Goal: Navigation & Orientation: Find specific page/section

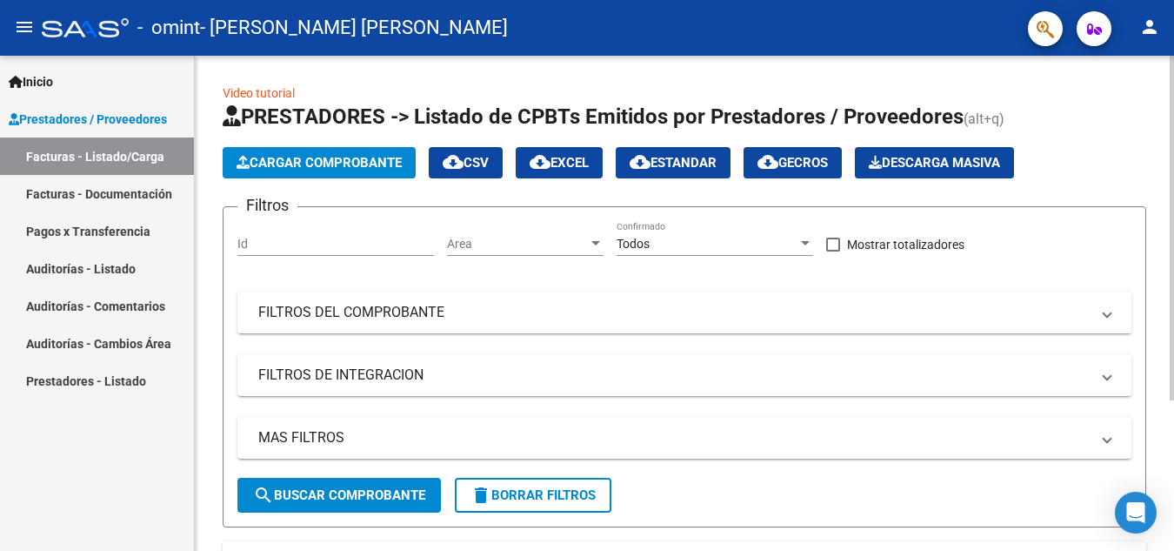
click at [419, 302] on mat-expansion-panel-header "FILTROS DEL COMPROBANTE" at bounding box center [684, 312] width 894 height 42
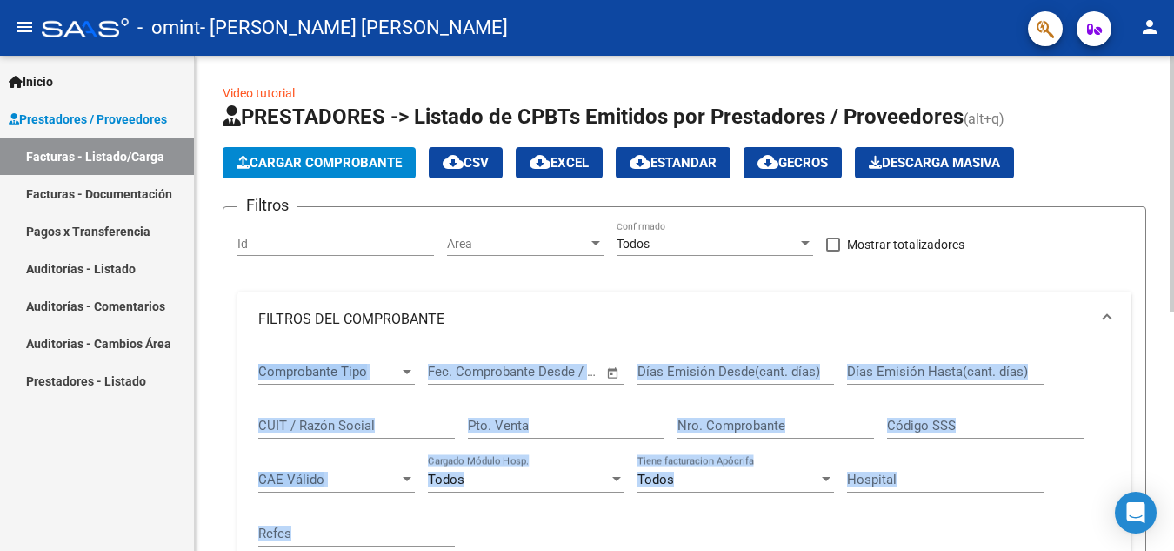
drag, startPoint x: 1169, startPoint y: 279, endPoint x: 1171, endPoint y: 353, distance: 74.0
click at [1171, 353] on div "Video tutorial PRESTADORES -> Listado de CPBTs Emitidos por Prestadores / Prove…" at bounding box center [687, 526] width 984 height 940
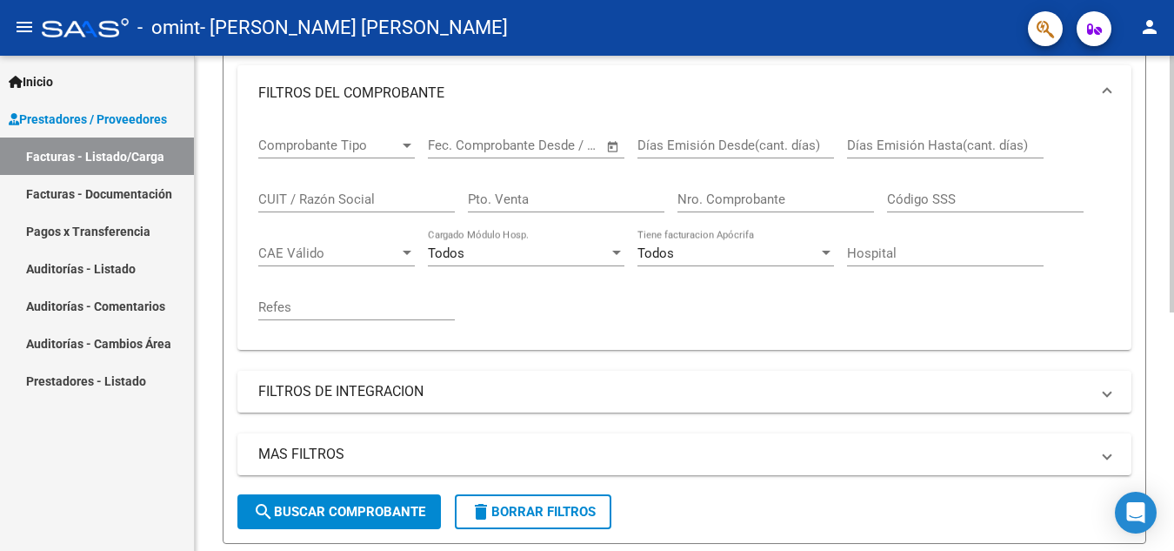
click at [1164, 419] on div "Video tutorial PRESTADORES -> Listado de CPBTs Emitidos por Prestadores / Prove…" at bounding box center [687, 300] width 984 height 940
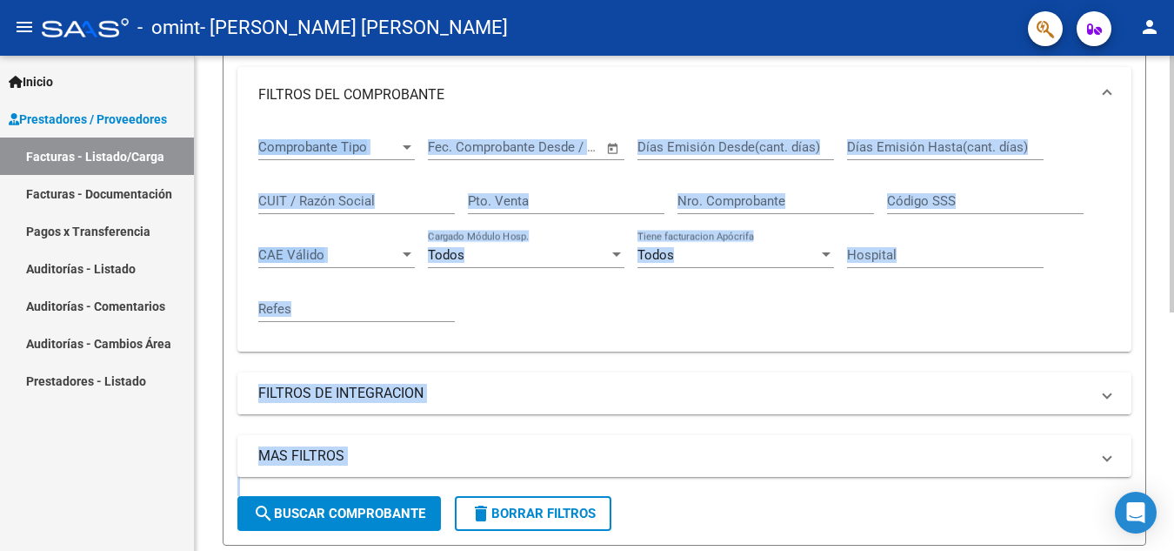
click at [601, 404] on mat-expansion-panel-header "FILTROS DE INTEGRACION" at bounding box center [684, 393] width 894 height 42
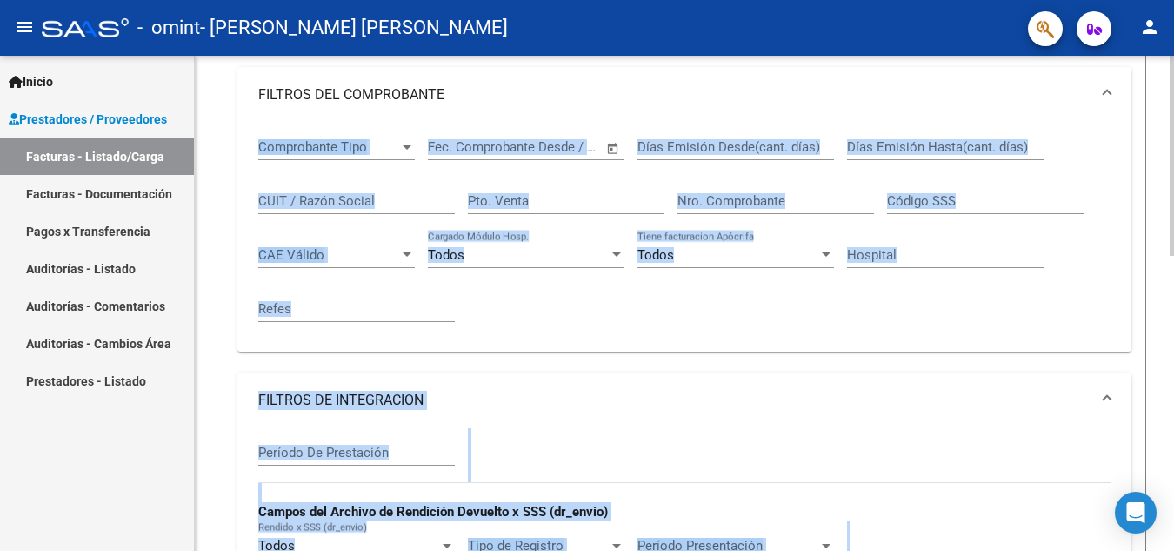
click at [956, 417] on mat-expansion-panel-header "FILTROS DE INTEGRACION" at bounding box center [684, 400] width 894 height 56
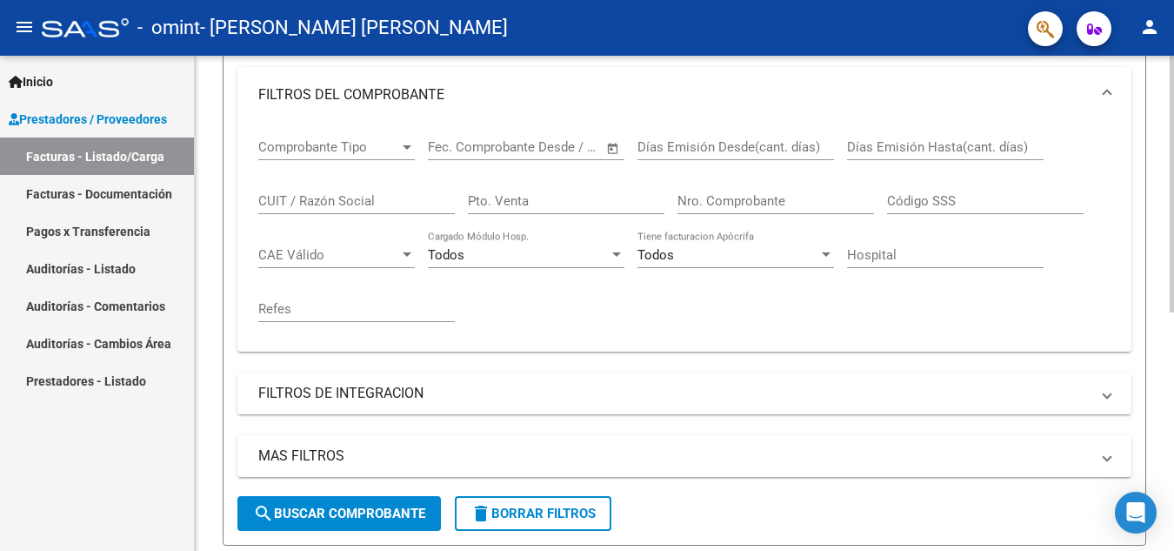
click at [1104, 388] on span at bounding box center [1107, 393] width 7 height 19
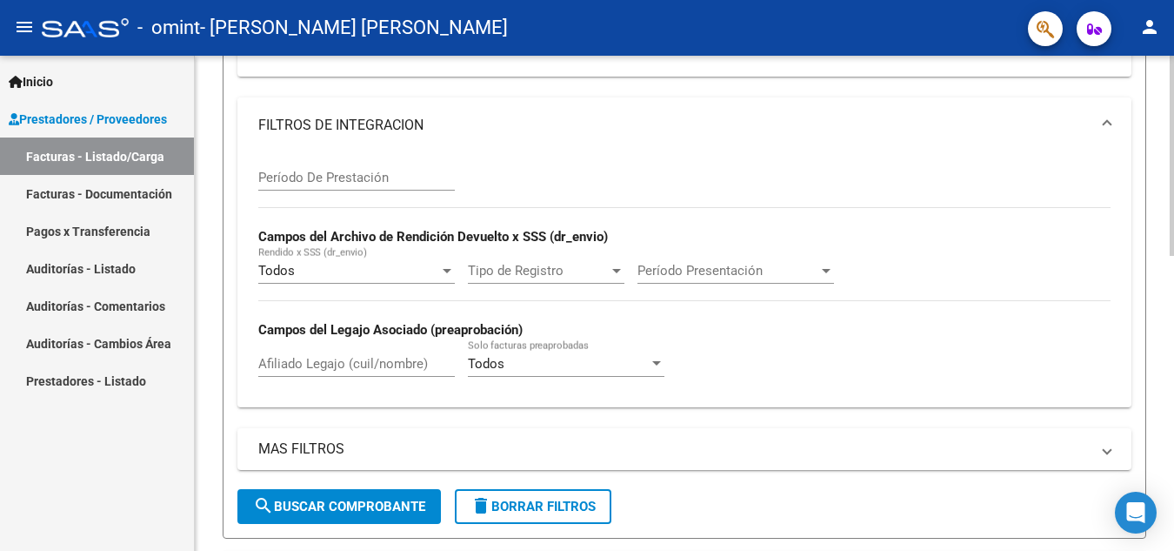
scroll to position [502, 0]
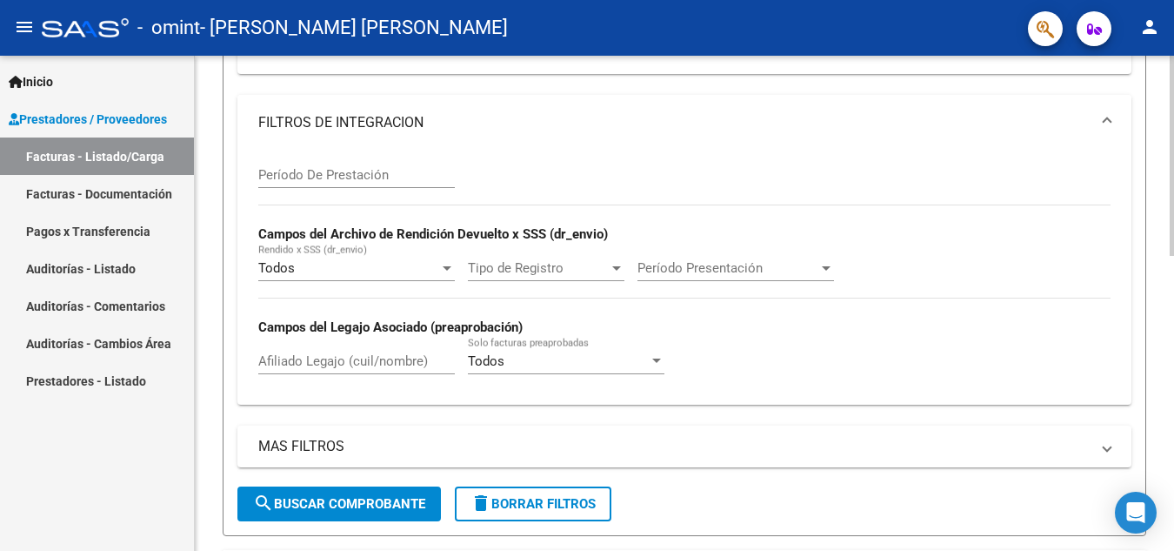
click at [1173, 326] on div at bounding box center [1172, 363] width 4 height 200
click at [94, 189] on link "Facturas - Documentación" at bounding box center [97, 193] width 194 height 37
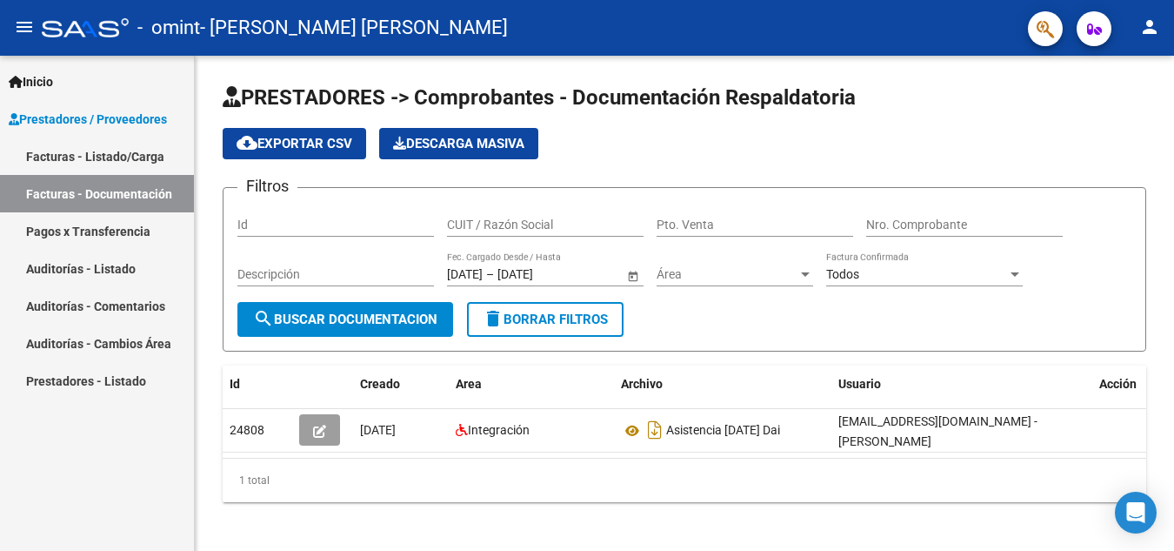
click at [110, 231] on link "Pagos x Transferencia" at bounding box center [97, 230] width 194 height 37
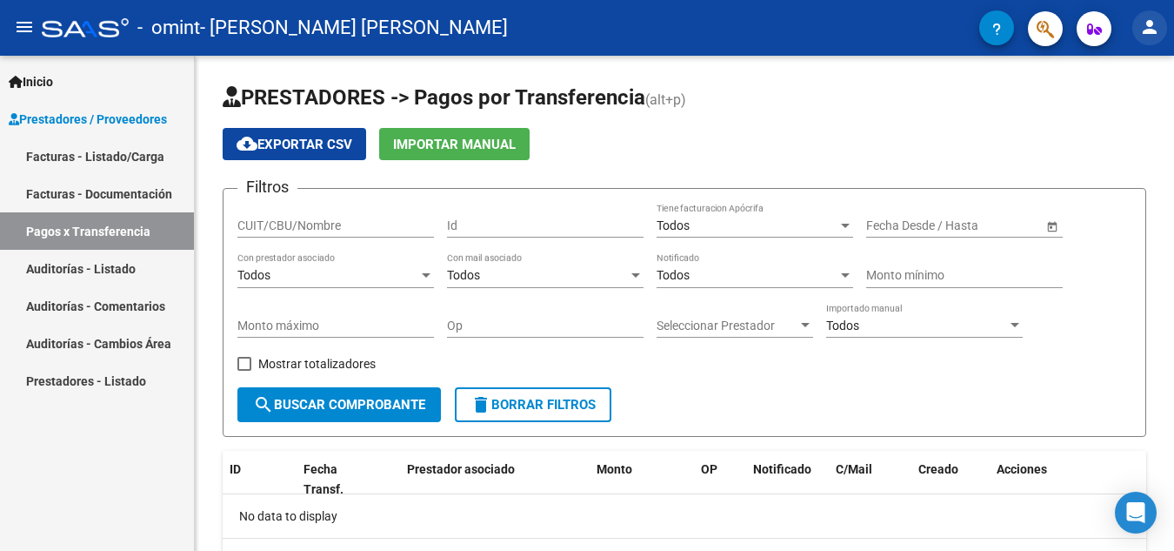
click at [1146, 35] on mat-icon "person" at bounding box center [1150, 27] width 21 height 21
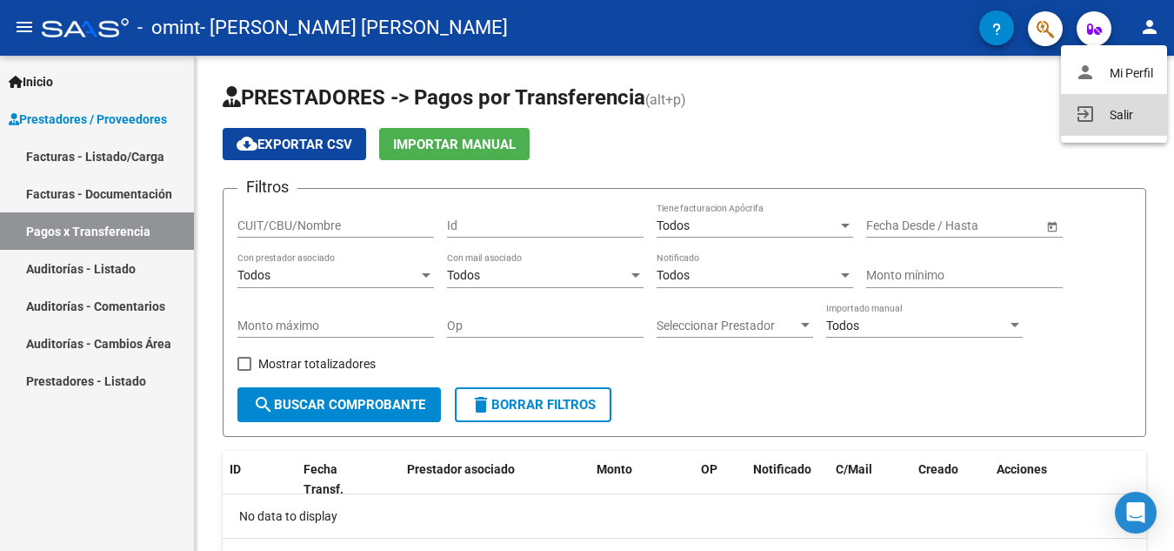
click at [1115, 118] on button "exit_to_app Salir" at bounding box center [1114, 115] width 106 height 42
